Goal: Transaction & Acquisition: Purchase product/service

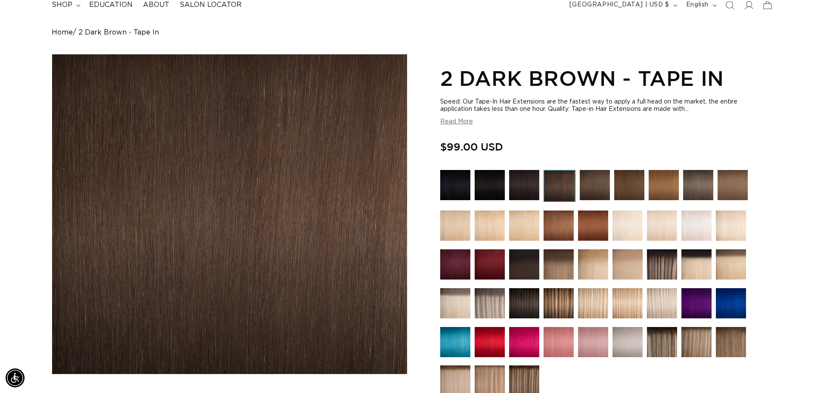
scroll to position [0, 1532]
click at [662, 229] on img at bounding box center [662, 225] width 30 height 30
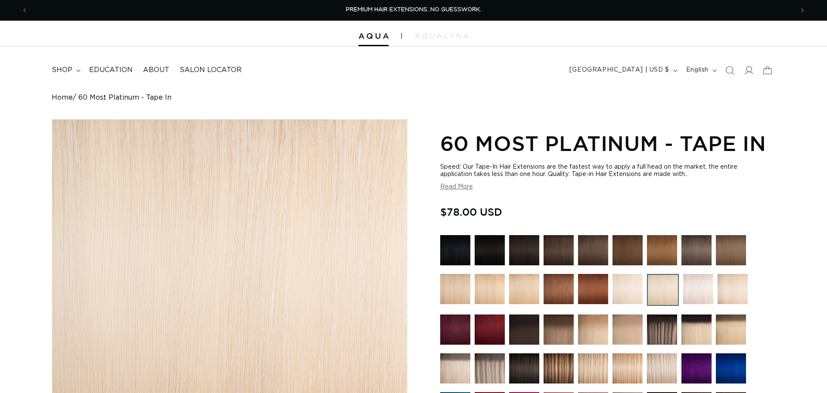
click at [458, 353] on img at bounding box center [455, 368] width 30 height 30
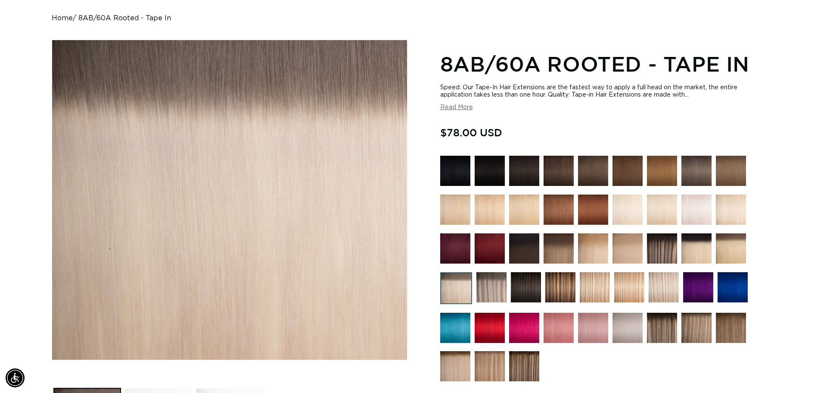
scroll to position [0, 766]
click at [736, 250] on img at bounding box center [731, 248] width 30 height 30
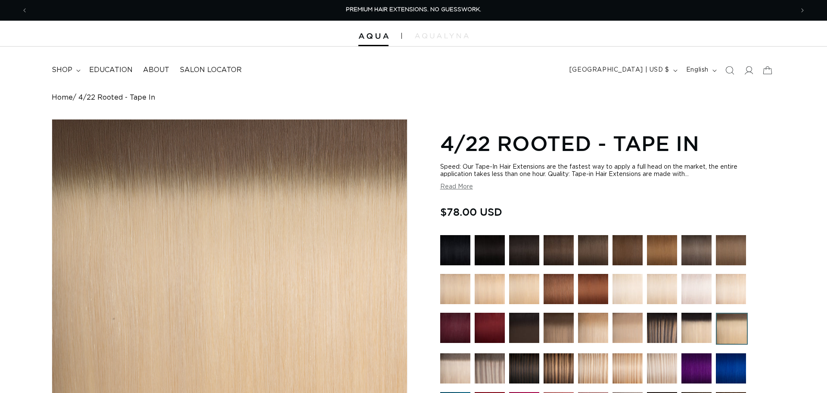
click at [692, 312] on img at bounding box center [697, 327] width 30 height 30
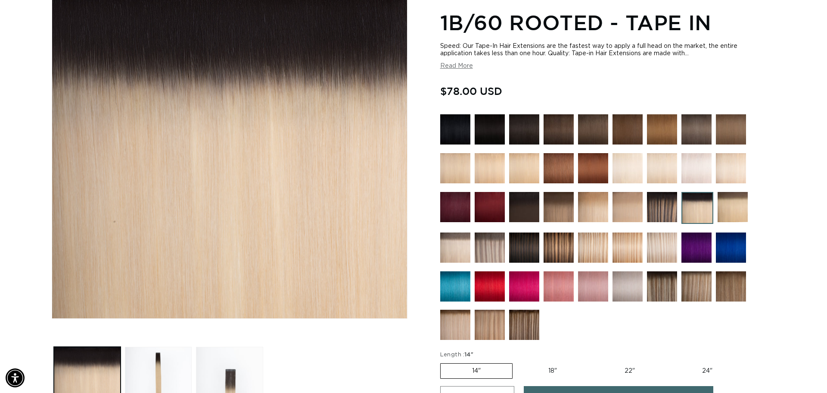
scroll to position [125, 0]
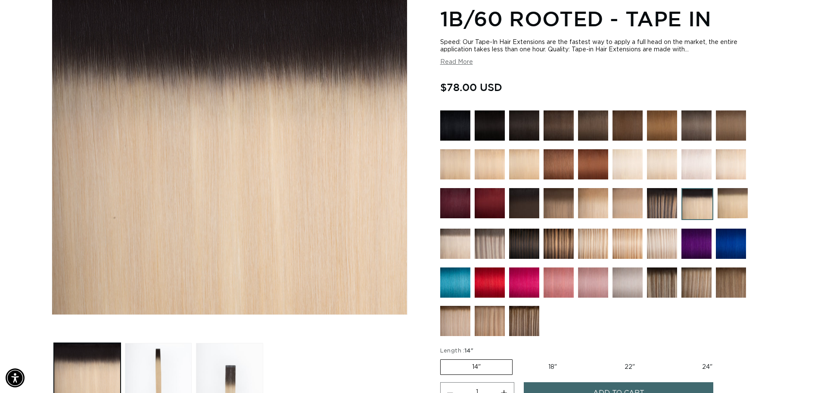
click at [451, 325] on img at bounding box center [455, 321] width 30 height 30
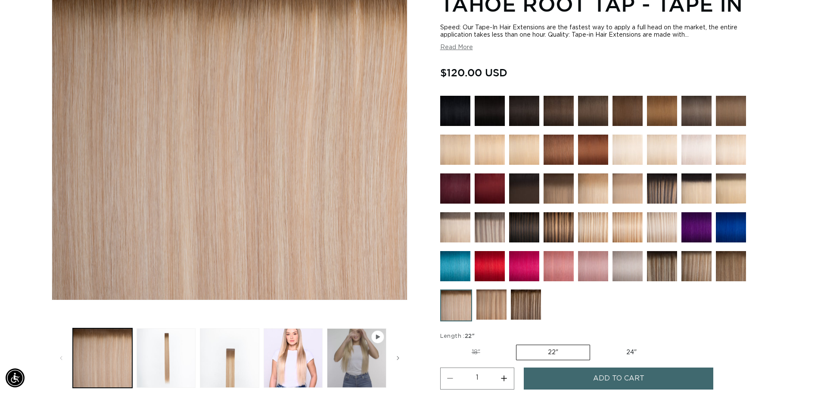
scroll to position [141, 0]
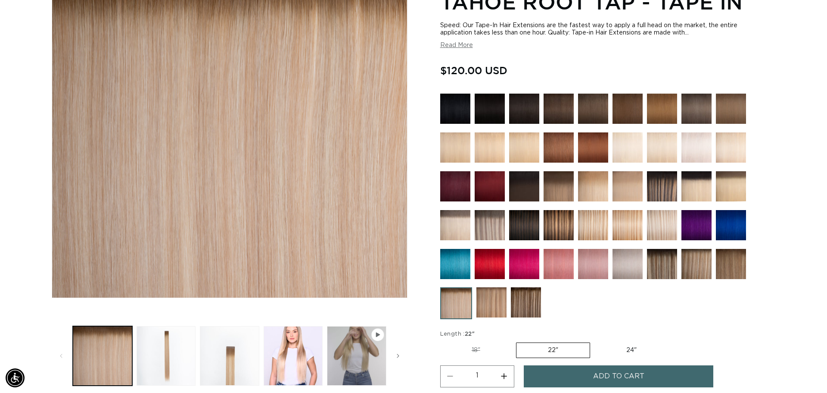
click at [446, 222] on img at bounding box center [455, 225] width 30 height 30
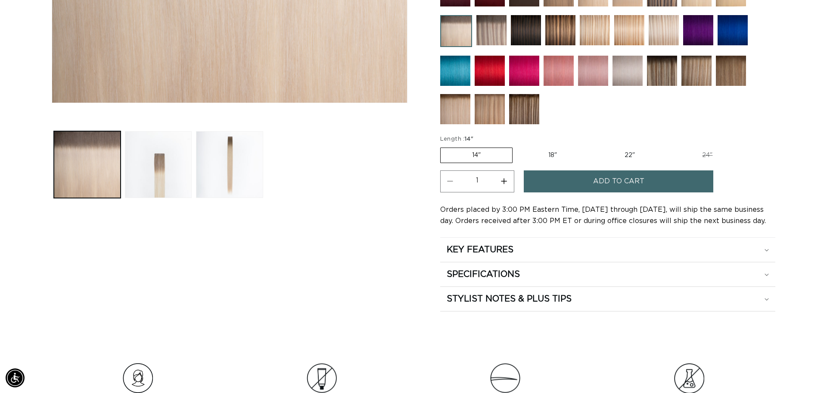
scroll to position [0, 766]
click at [549, 152] on label "18" Variant sold out or unavailable" at bounding box center [553, 155] width 72 height 15
click at [518, 146] on input "18" Variant sold out or unavailable" at bounding box center [517, 146] width 0 height 0
radio input "true"
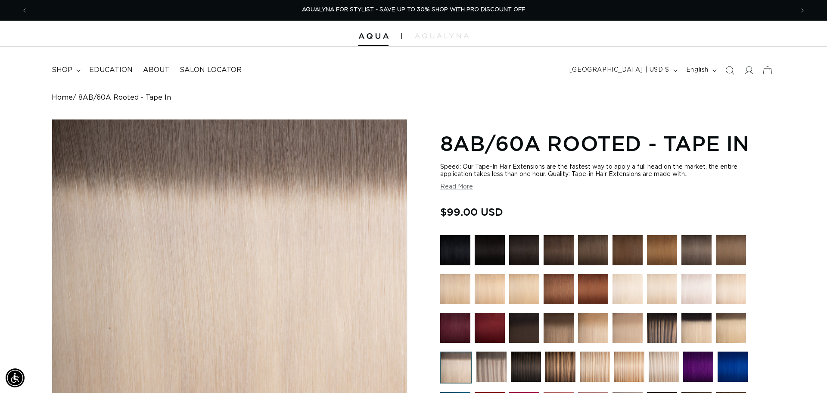
click at [462, 185] on button "Read More" at bounding box center [456, 186] width 33 height 7
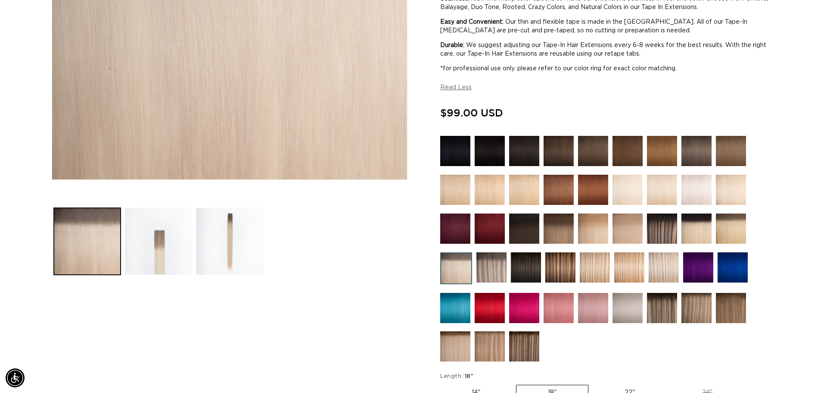
scroll to position [258, 0]
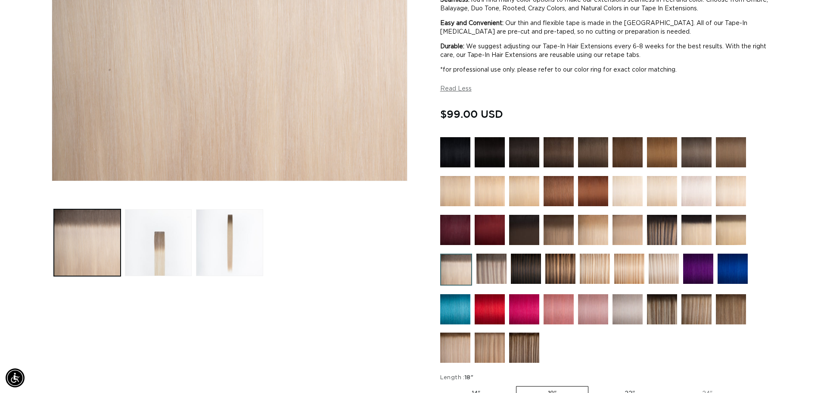
click at [696, 228] on img at bounding box center [697, 230] width 30 height 30
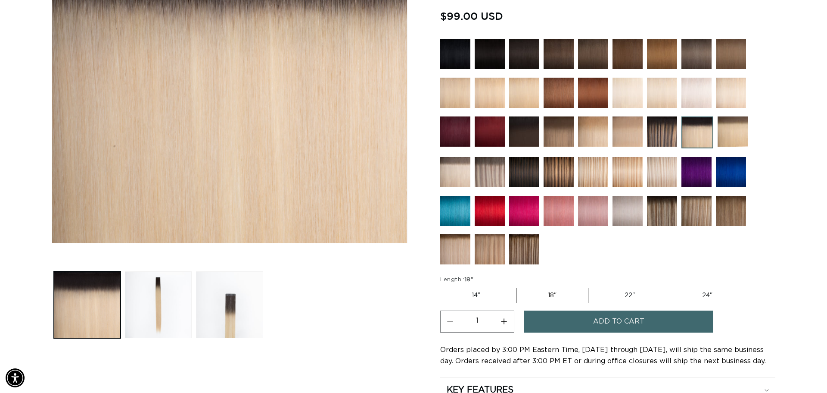
scroll to position [0, 766]
click at [633, 321] on span "Add to cart" at bounding box center [618, 321] width 51 height 22
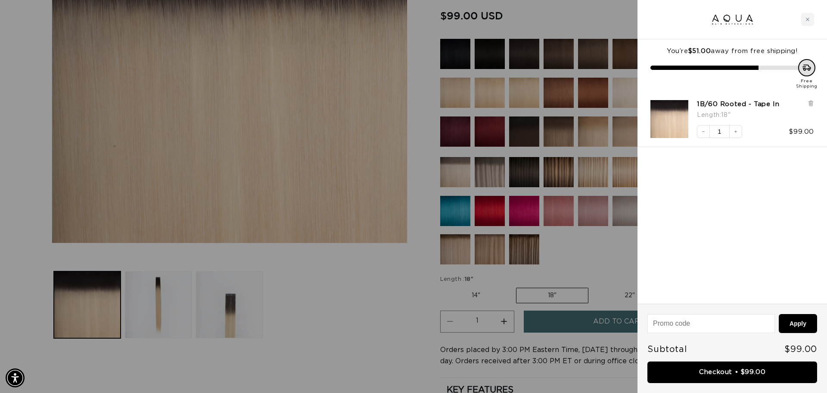
scroll to position [0, 0]
click at [375, 284] on div at bounding box center [413, 196] width 827 height 393
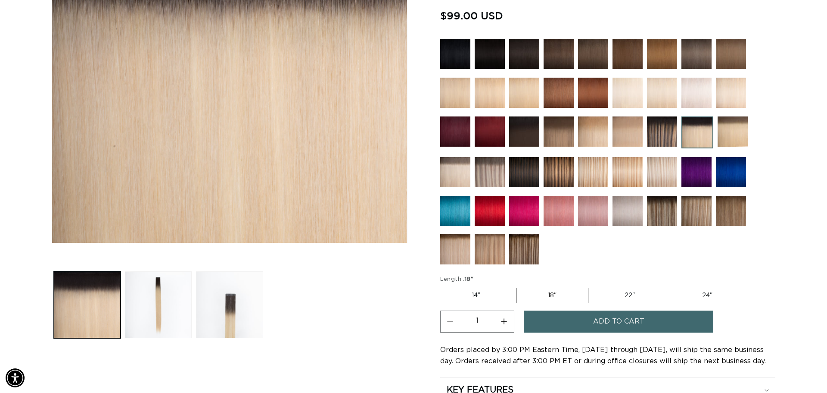
click at [487, 57] on img at bounding box center [490, 54] width 30 height 30
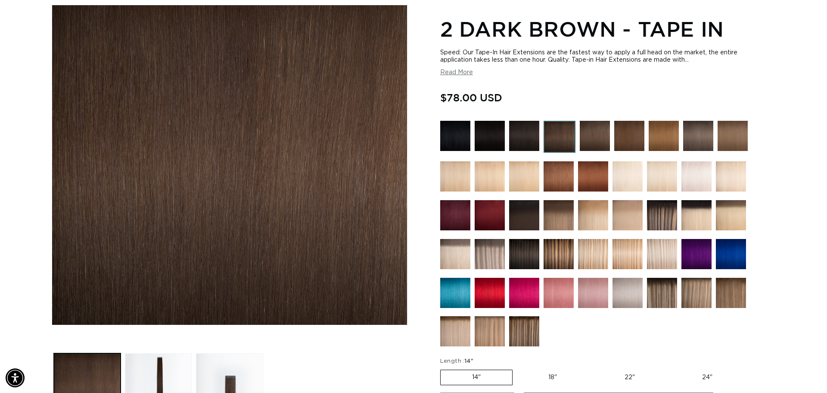
scroll to position [134, 0]
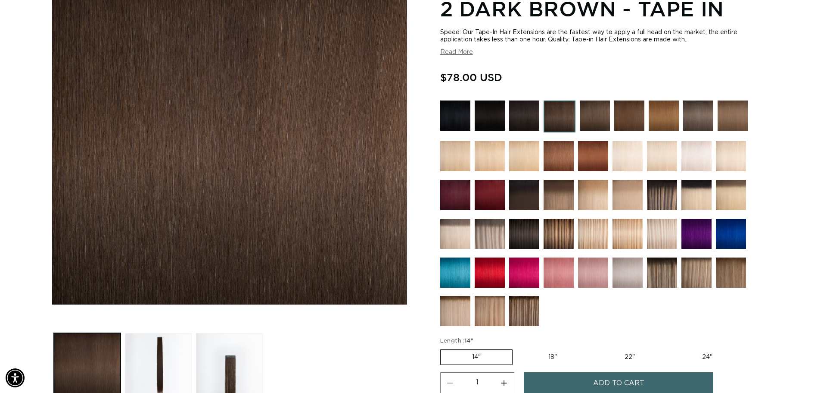
click at [547, 357] on label "18" Variant sold out or unavailable" at bounding box center [553, 357] width 72 height 15
click at [518, 348] on input "18" Variant sold out or unavailable" at bounding box center [517, 347] width 0 height 0
radio input "true"
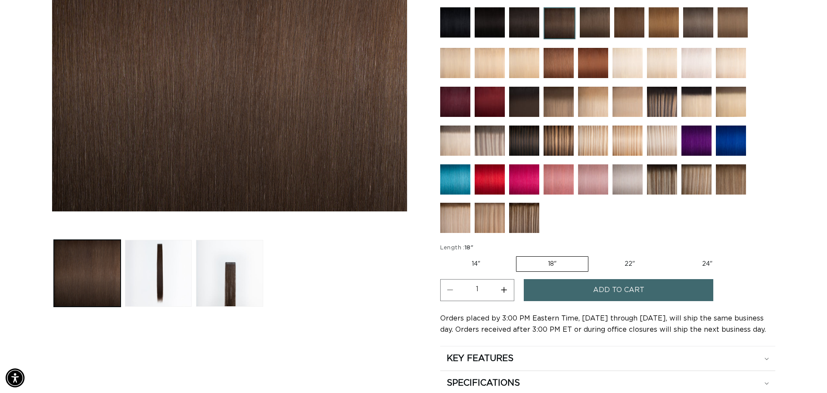
scroll to position [229, 0]
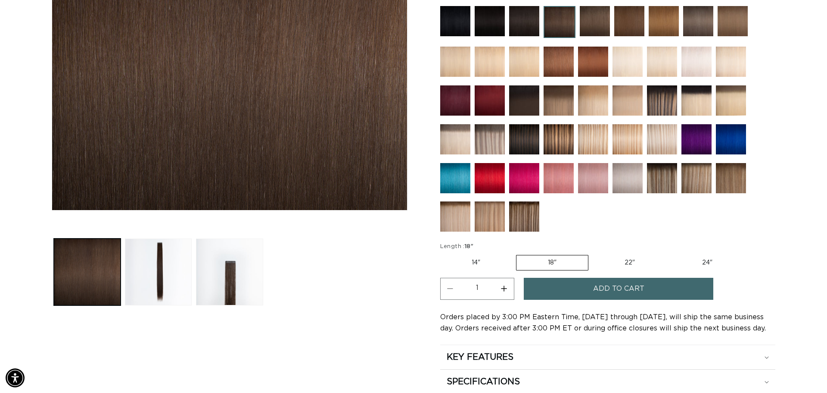
click at [622, 287] on span "Add to cart" at bounding box center [618, 289] width 51 height 22
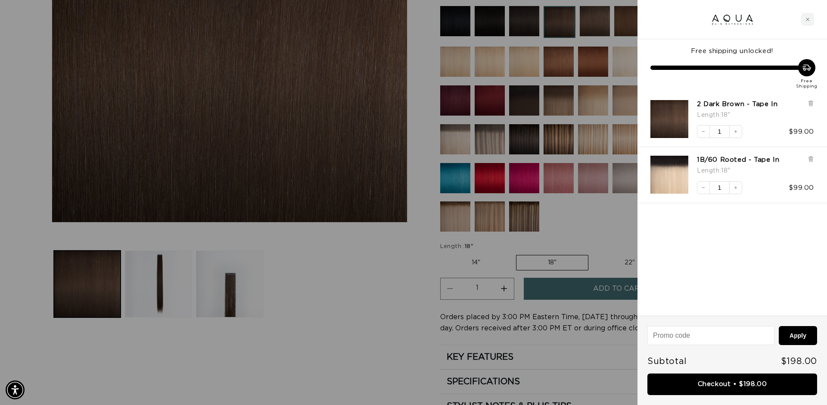
scroll to position [0, 0]
